Goal: Task Accomplishment & Management: Manage account settings

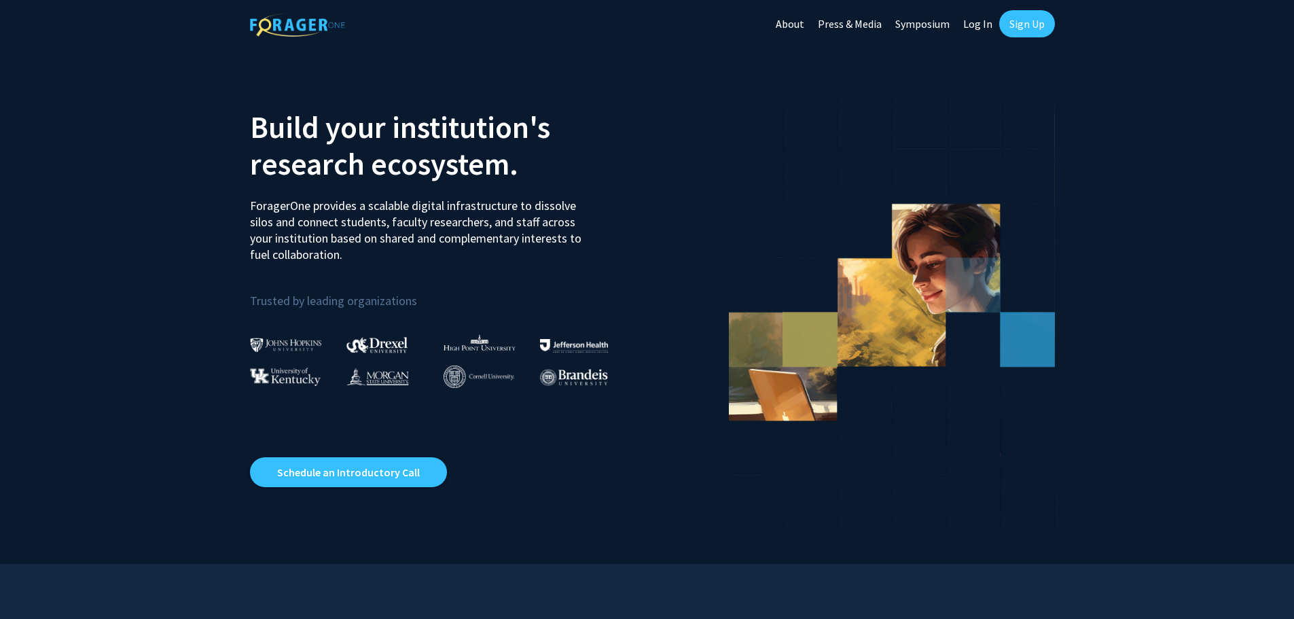
click at [983, 22] on link "Log In" at bounding box center [977, 24] width 43 height 48
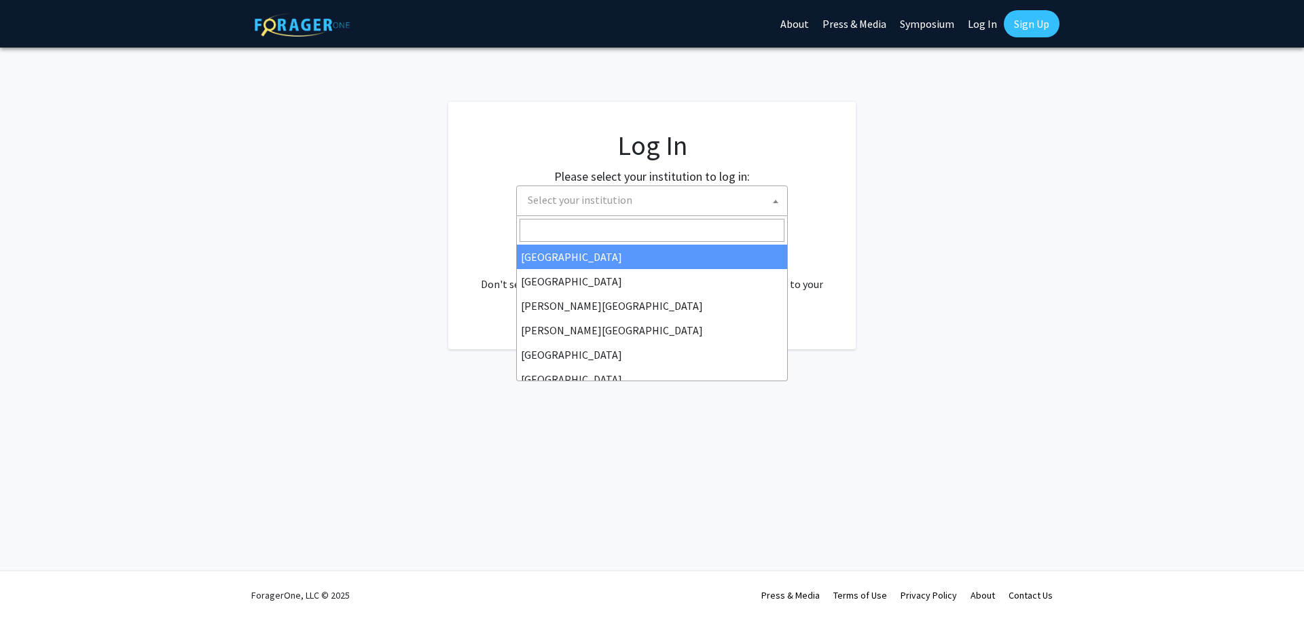
click at [717, 198] on span "Select your institution" at bounding box center [654, 200] width 265 height 28
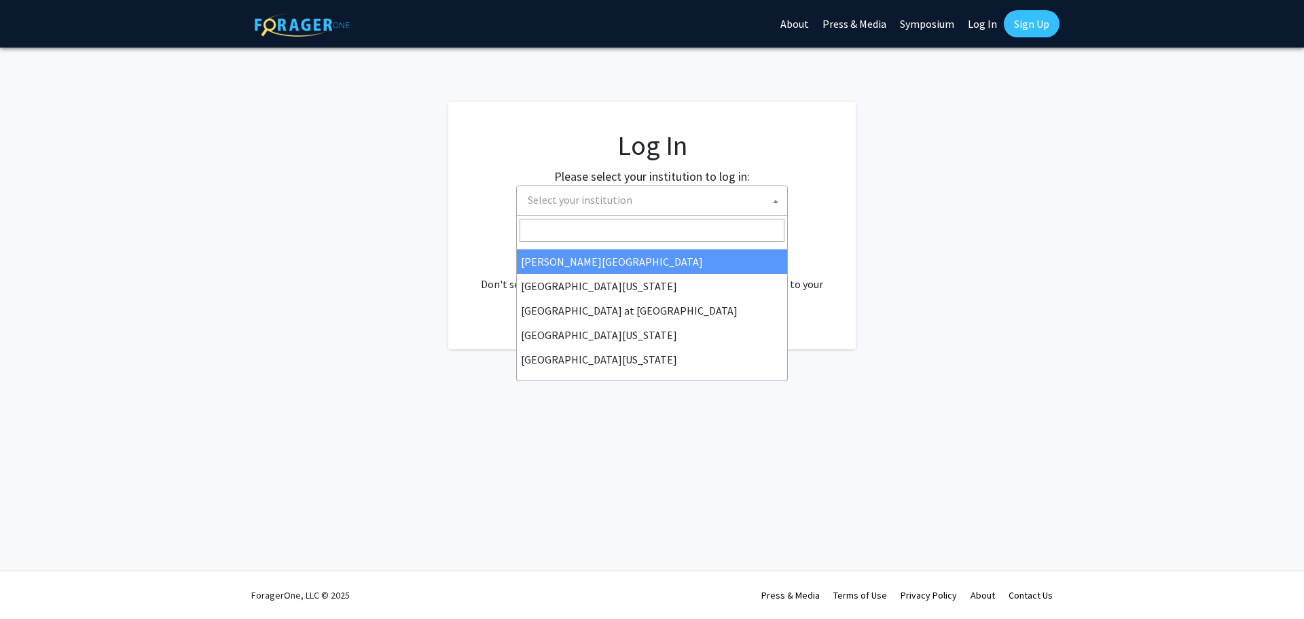
scroll to position [475, 0]
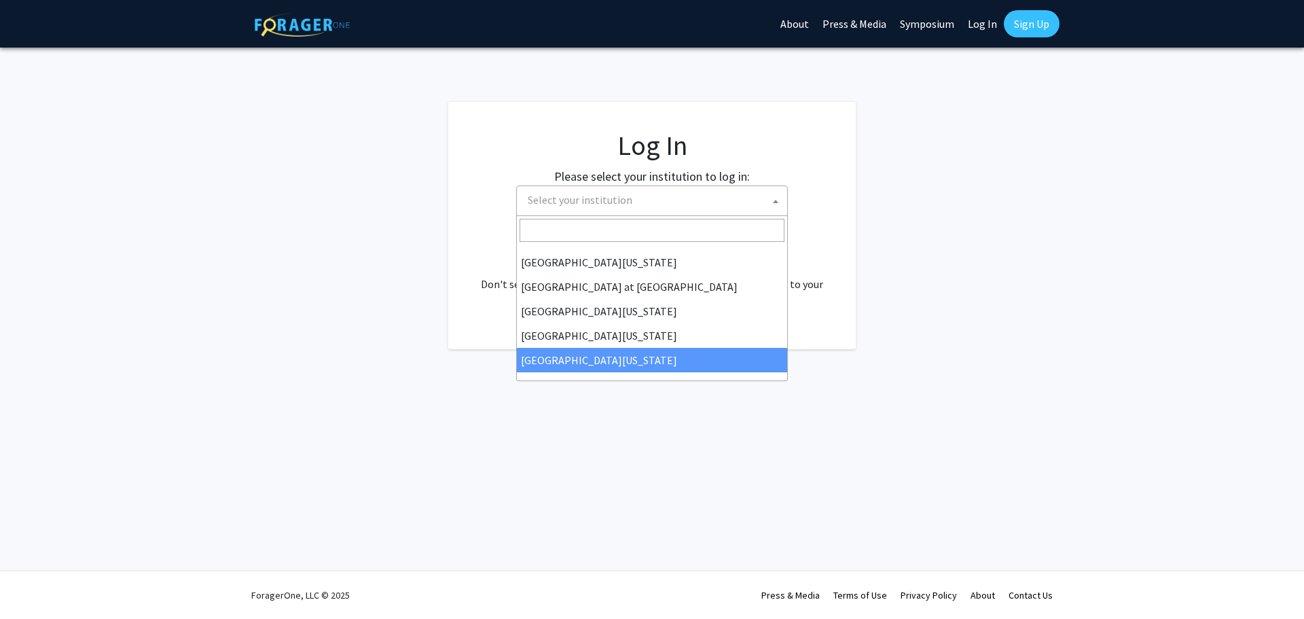
select select "33"
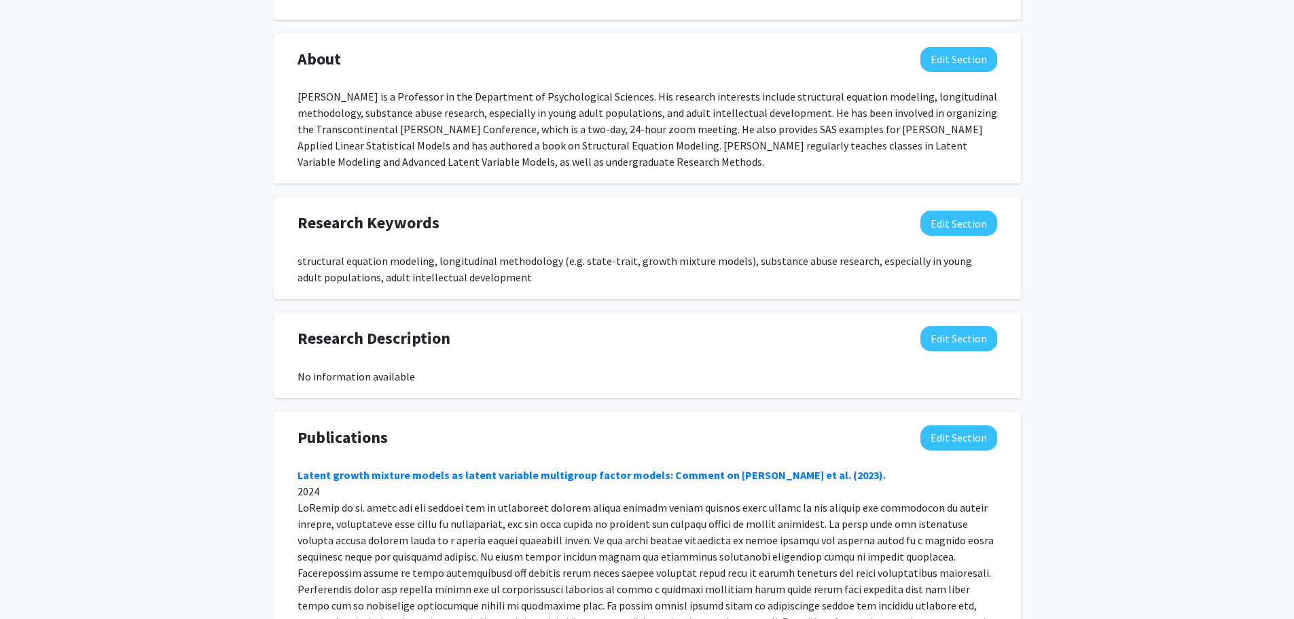
scroll to position [679, 0]
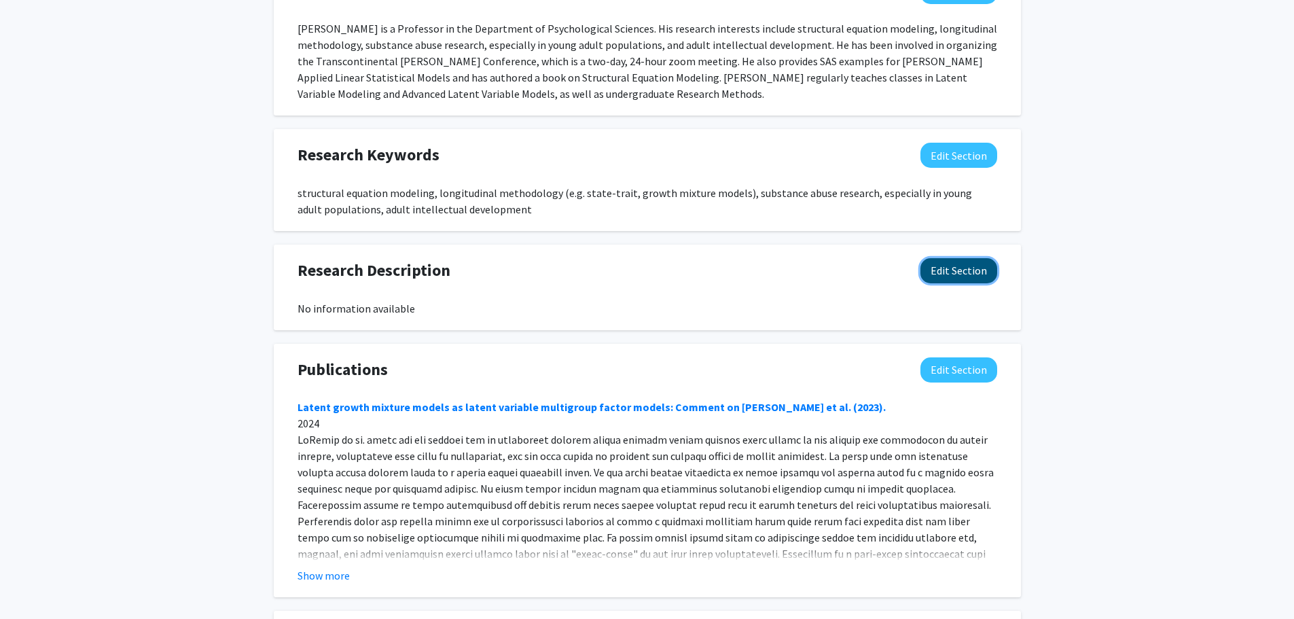
click at [961, 276] on button "Edit Section" at bounding box center [958, 270] width 77 height 25
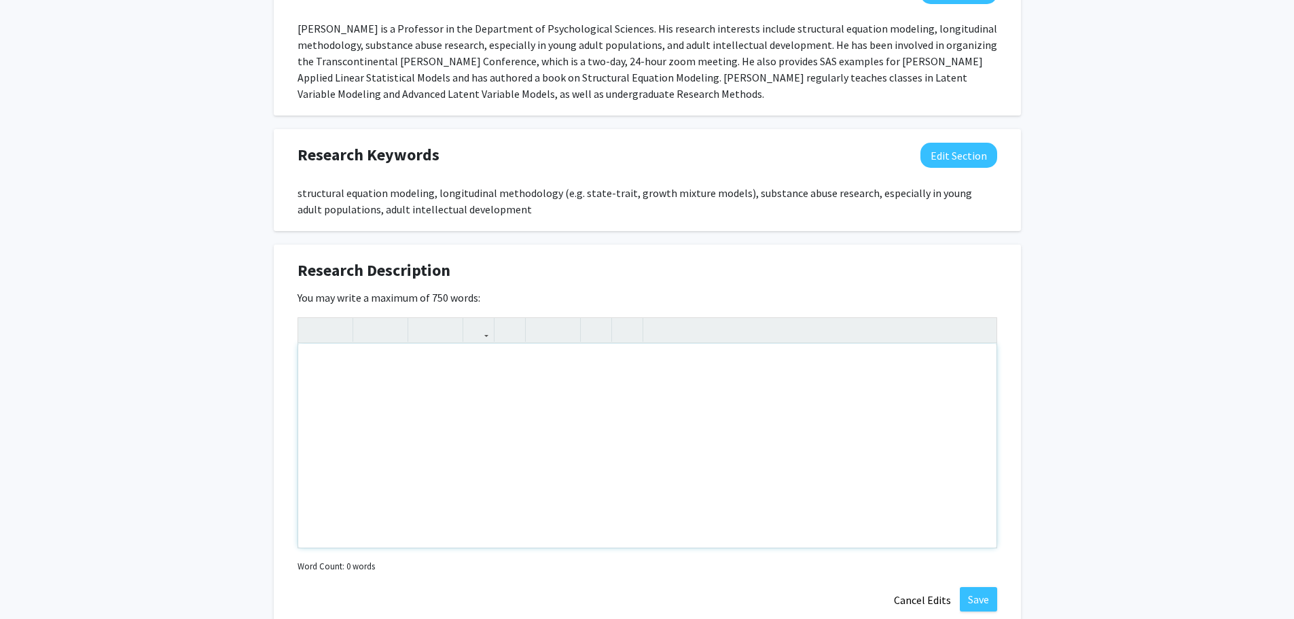
drag, startPoint x: 631, startPoint y: 435, endPoint x: 643, endPoint y: 432, distance: 11.9
click at [631, 434] on div "Note to users with screen readers: Please deactivate our accessibility plugin f…" at bounding box center [647, 446] width 698 height 204
drag, startPoint x: 767, startPoint y: 365, endPoint x: 707, endPoint y: 364, distance: 60.4
click at [707, 364] on div "I'm doing a research project looking at longitudinal data from [US_STATE]'s Dep…" at bounding box center [647, 446] width 698 height 204
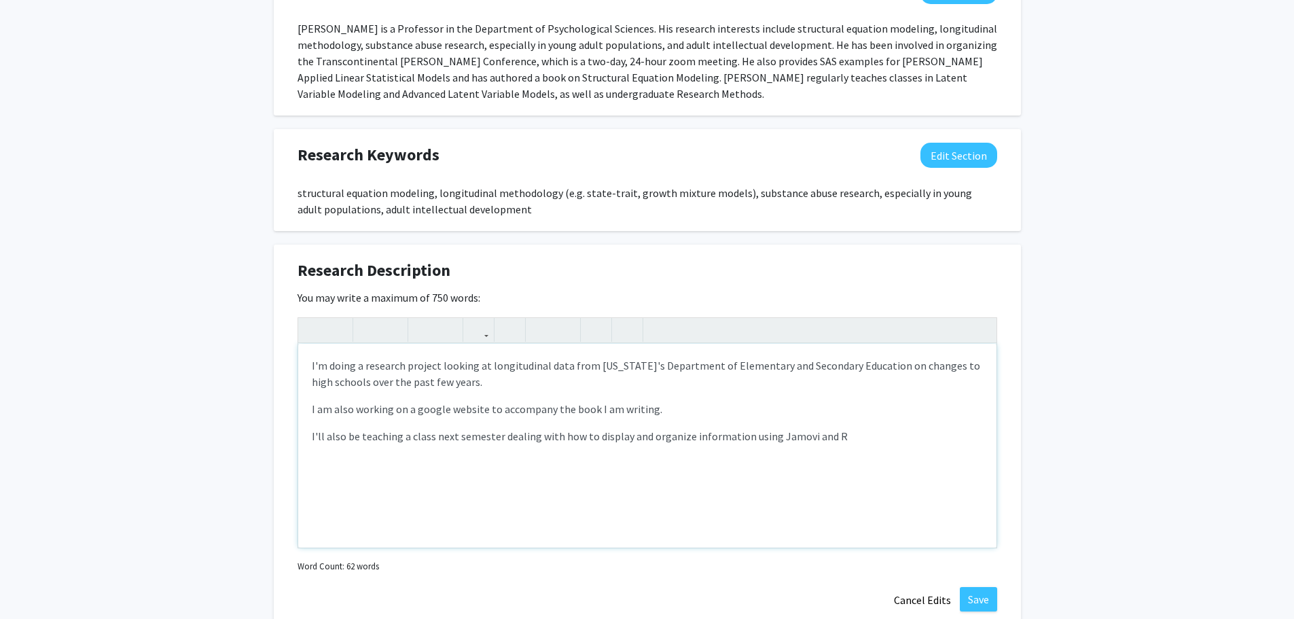
type textarea "<p>I'm doing a research project looking at longitudinal data from [US_STATE]'s …"
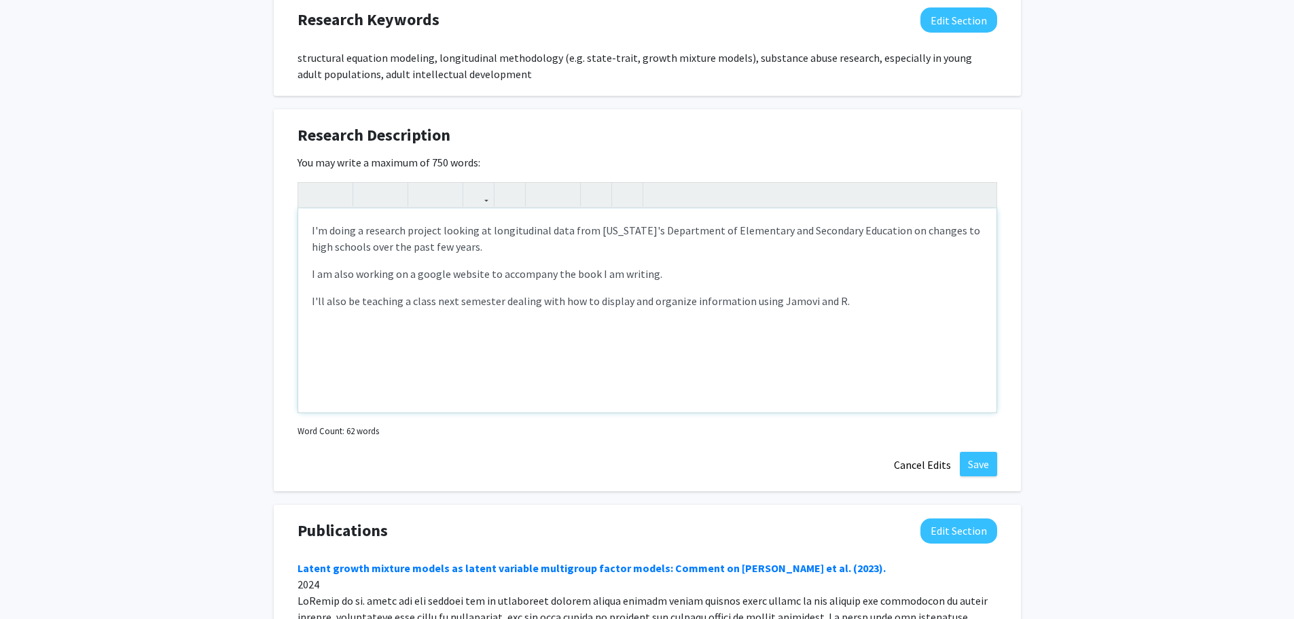
scroll to position [815, 0]
click at [985, 460] on button "Save" at bounding box center [977, 463] width 37 height 24
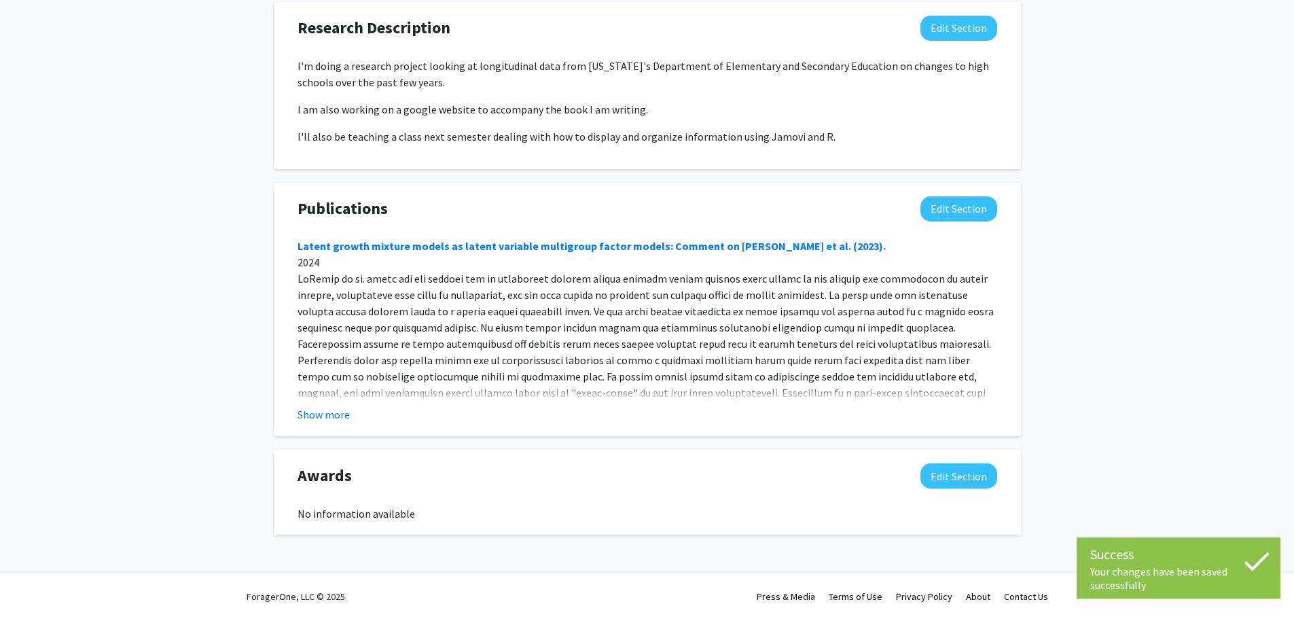
scroll to position [923, 0]
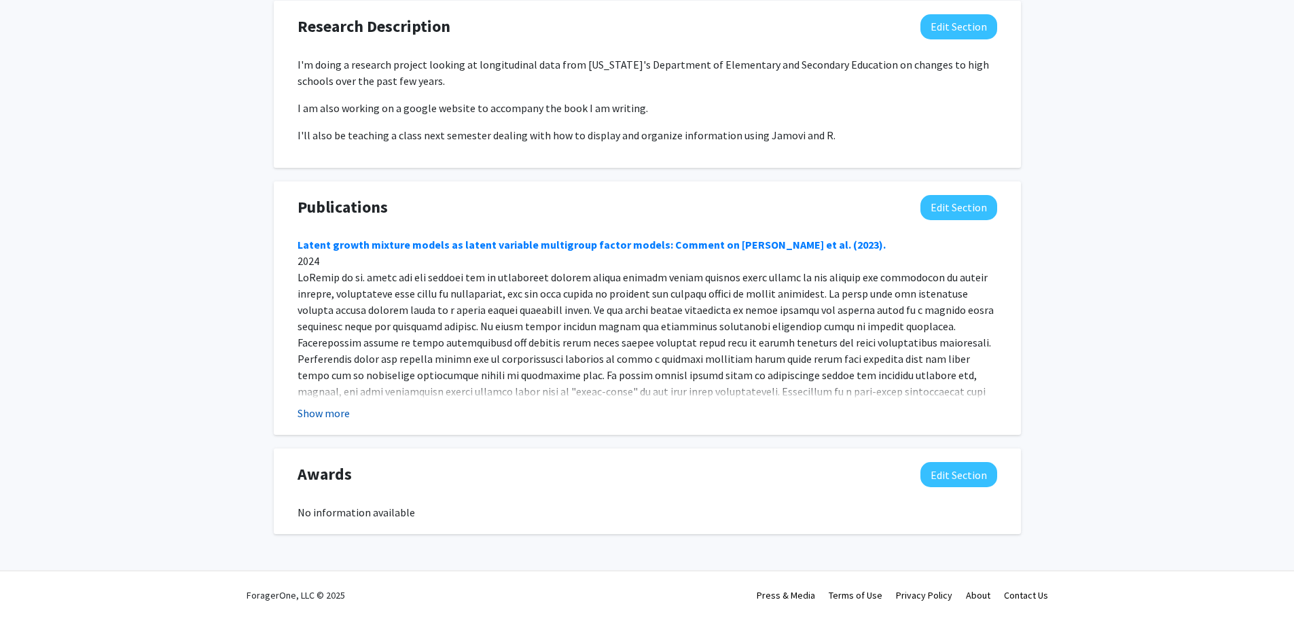
click at [311, 410] on button "Show more" at bounding box center [323, 413] width 52 height 16
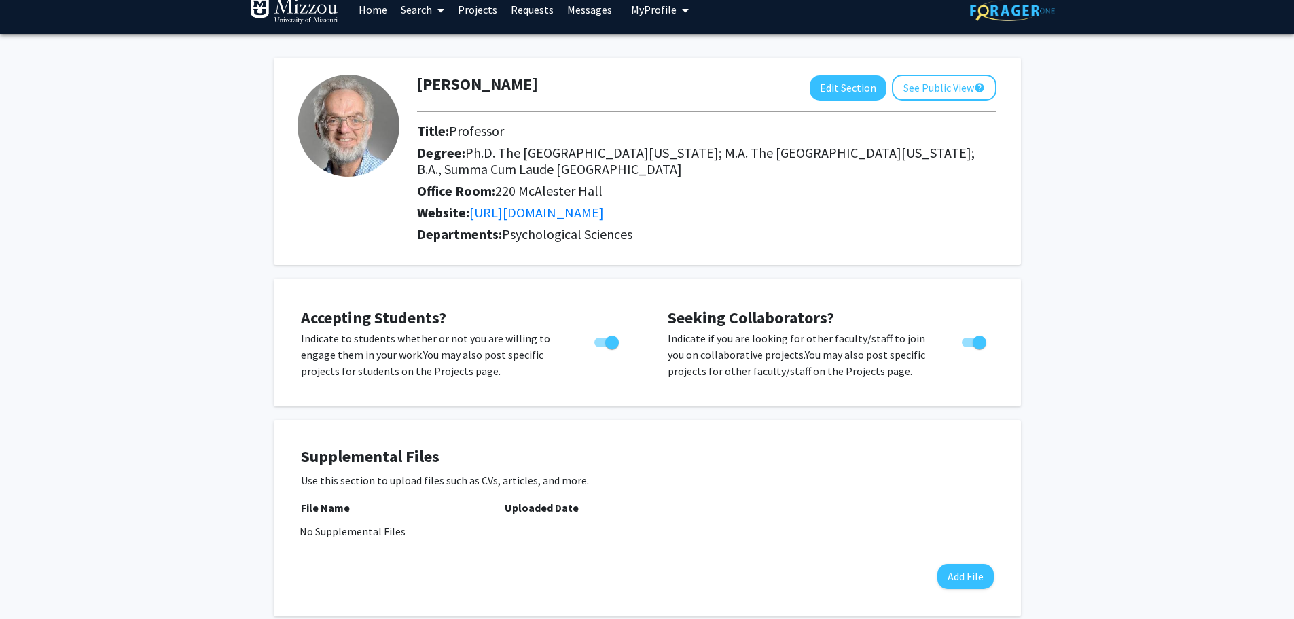
scroll to position [0, 0]
